Goal: Navigation & Orientation: Go to known website

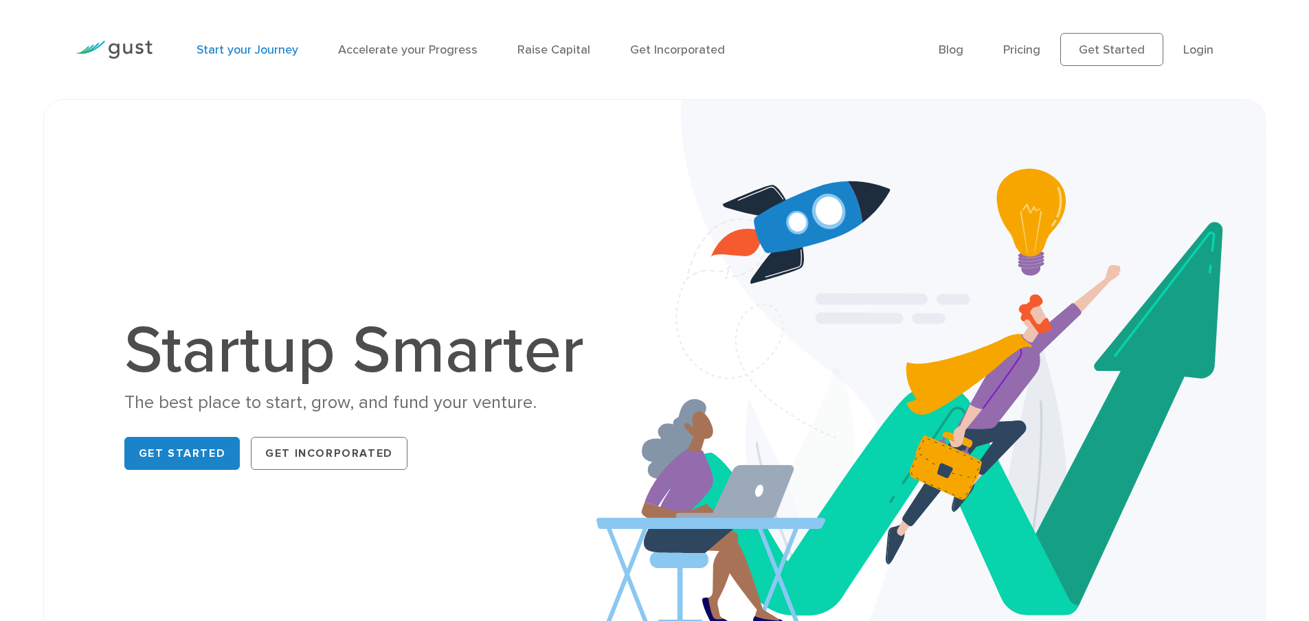
click at [252, 46] on link "Start your Journey" at bounding box center [247, 50] width 102 height 14
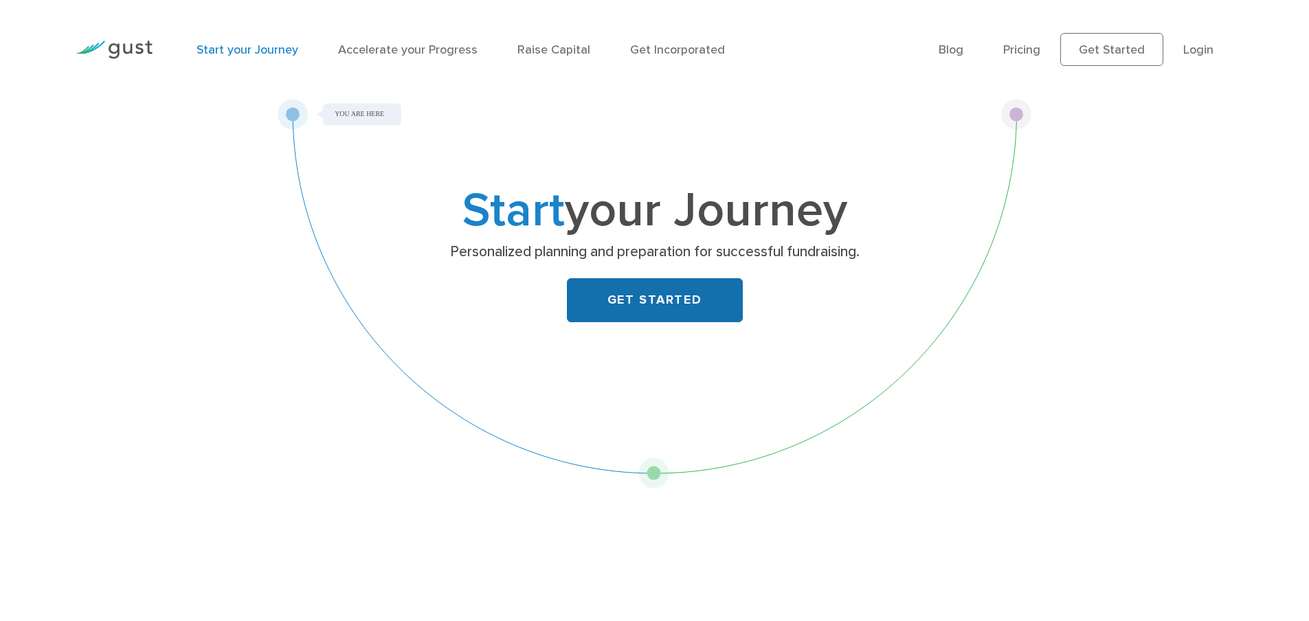
click at [619, 304] on link "GET STARTED" at bounding box center [655, 300] width 176 height 44
click at [113, 53] on img at bounding box center [114, 50] width 77 height 19
